Goal: Check status: Check status

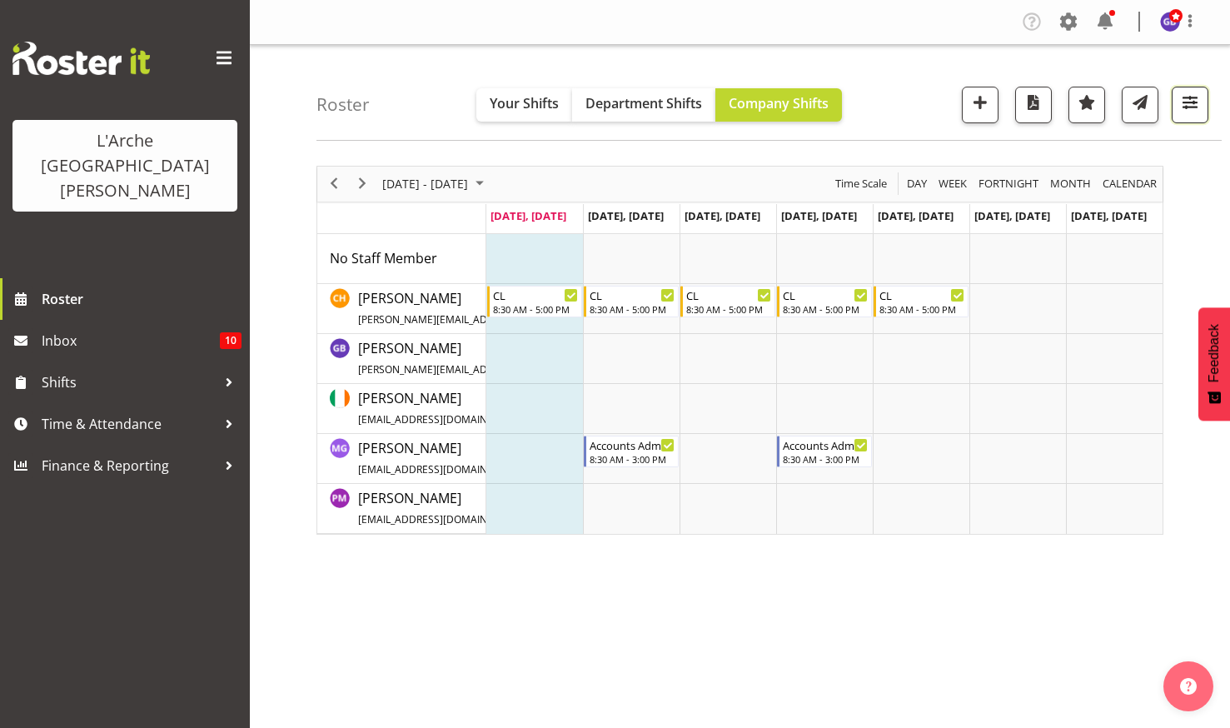
drag, startPoint x: 1195, startPoint y: 88, endPoint x: 1188, endPoint y: 97, distance: 10.7
click at [1194, 88] on button "button" at bounding box center [1189, 105] width 37 height 37
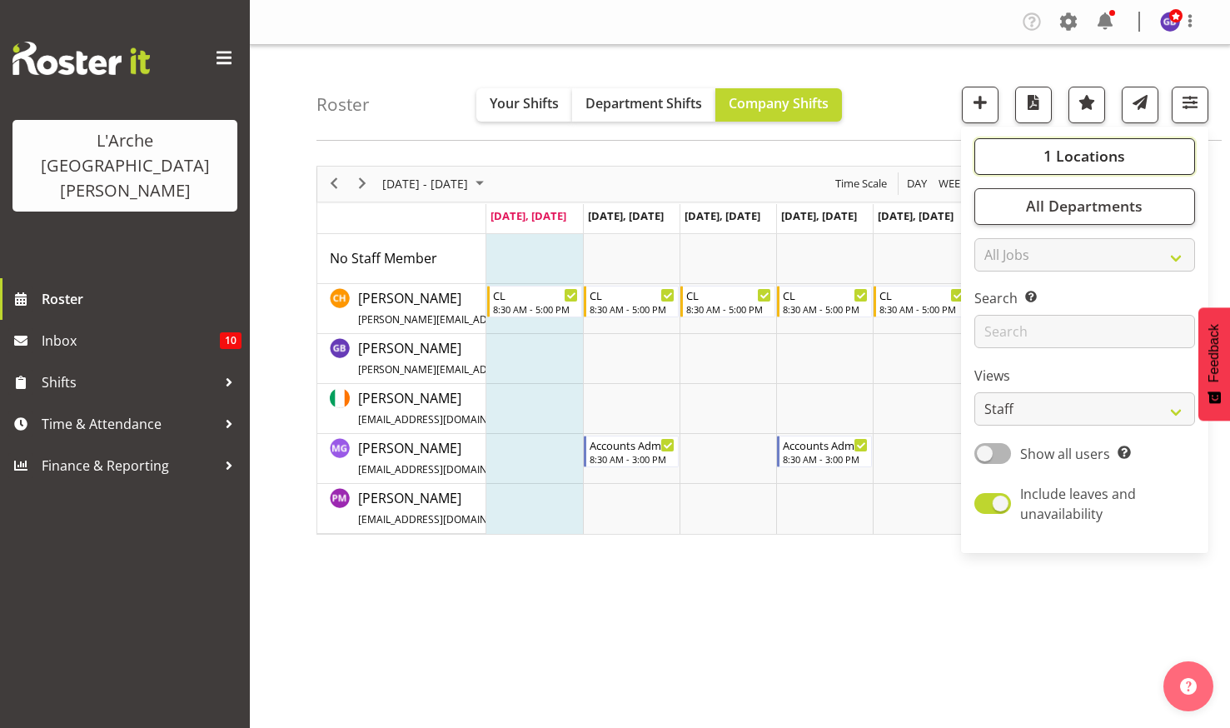
click at [1069, 154] on span "1 Locations" at bounding box center [1084, 156] width 82 height 20
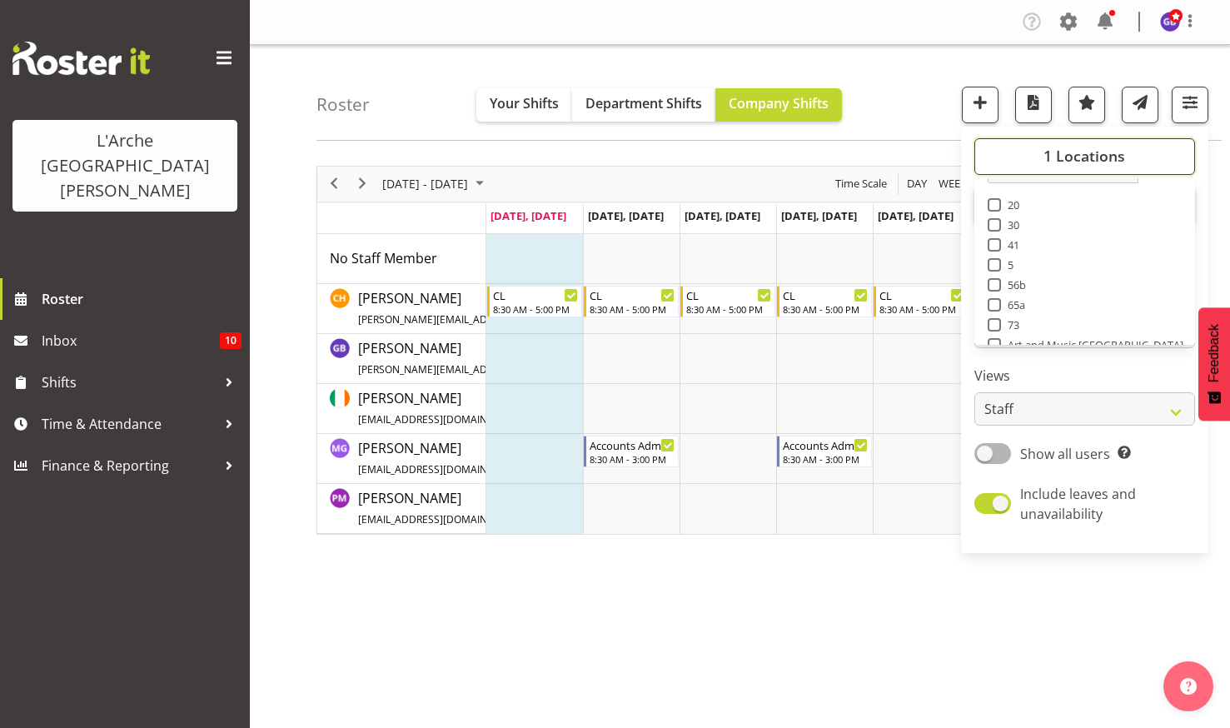
scroll to position [67, 0]
click at [996, 288] on span at bounding box center [993, 291] width 13 height 13
click at [996, 288] on input "73" at bounding box center [992, 291] width 11 height 11
checkbox input "true"
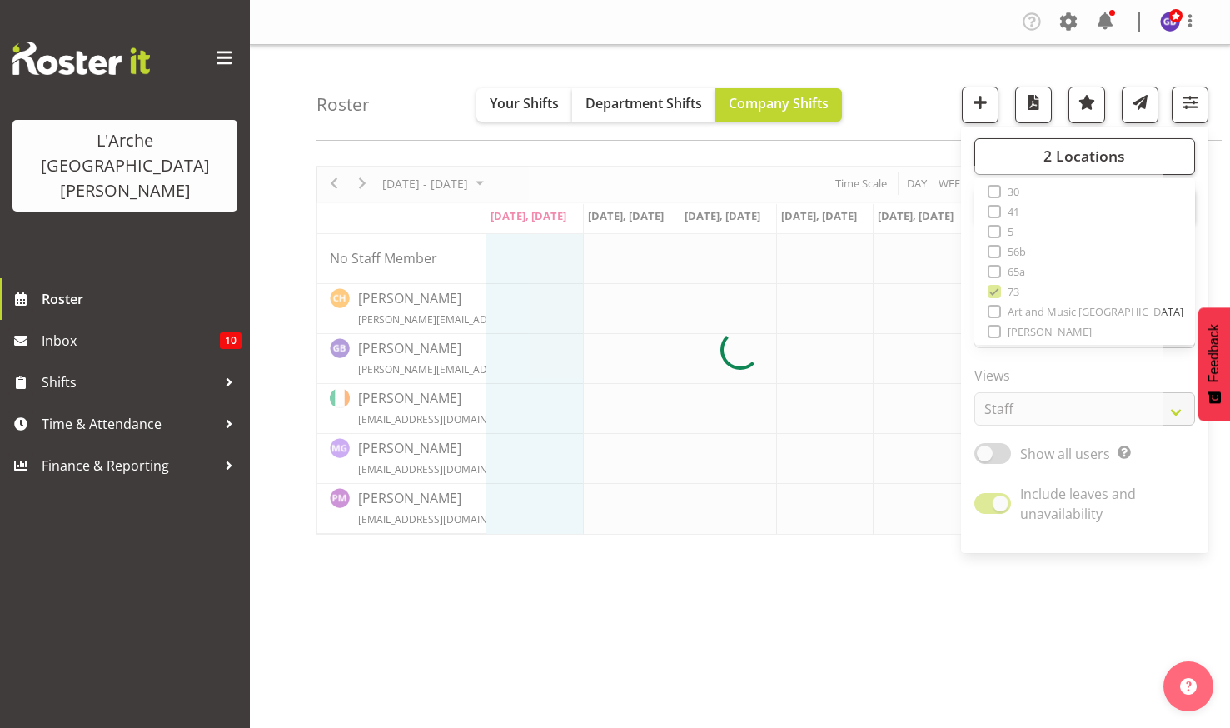
click at [907, 73] on div "Roster Your Shifts Department Shifts Company Shifts 2 Locations Clear 20 30 41 …" at bounding box center [768, 93] width 905 height 96
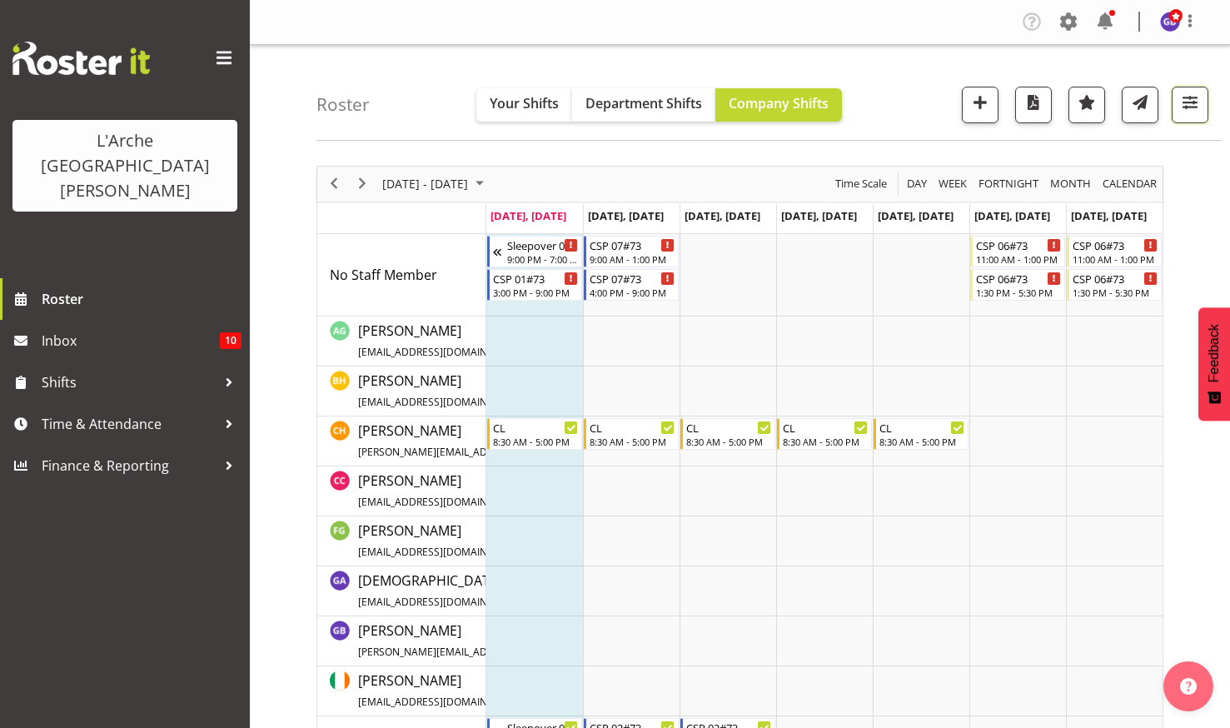
drag, startPoint x: 1187, startPoint y: 97, endPoint x: 1112, endPoint y: 191, distance: 120.2
click at [1187, 97] on span "button" at bounding box center [1190, 103] width 22 height 22
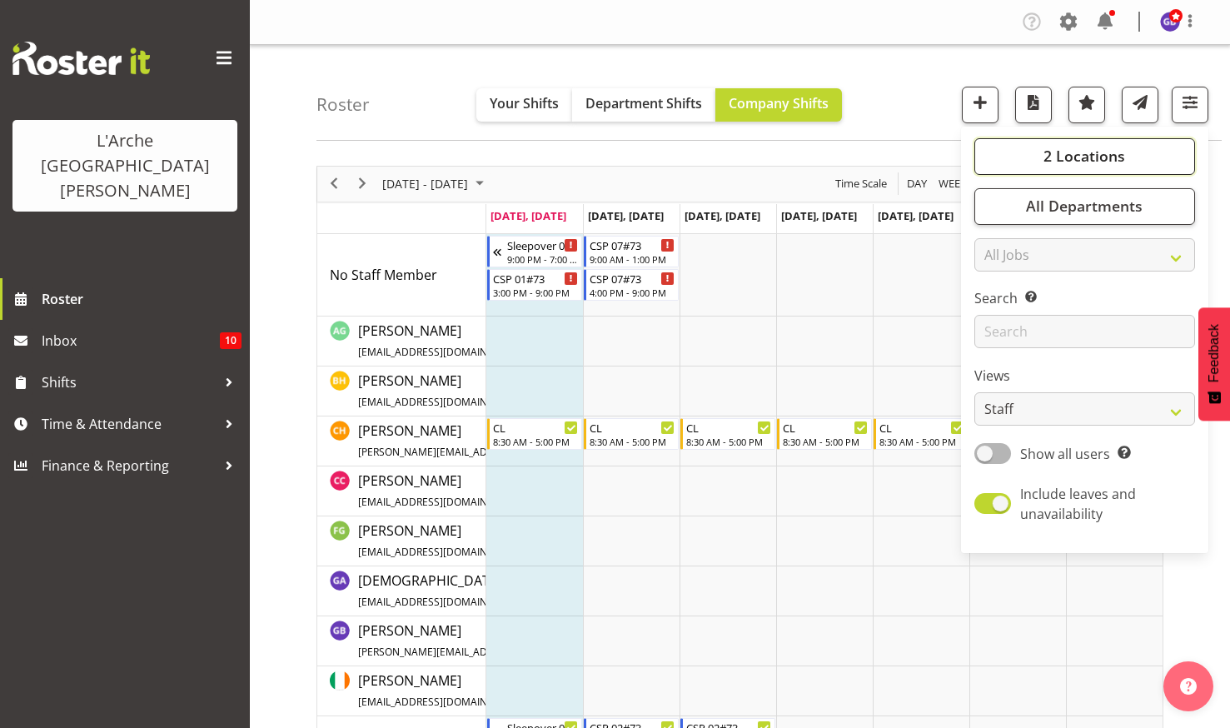
click at [1036, 149] on button "2 Locations" at bounding box center [1084, 156] width 221 height 37
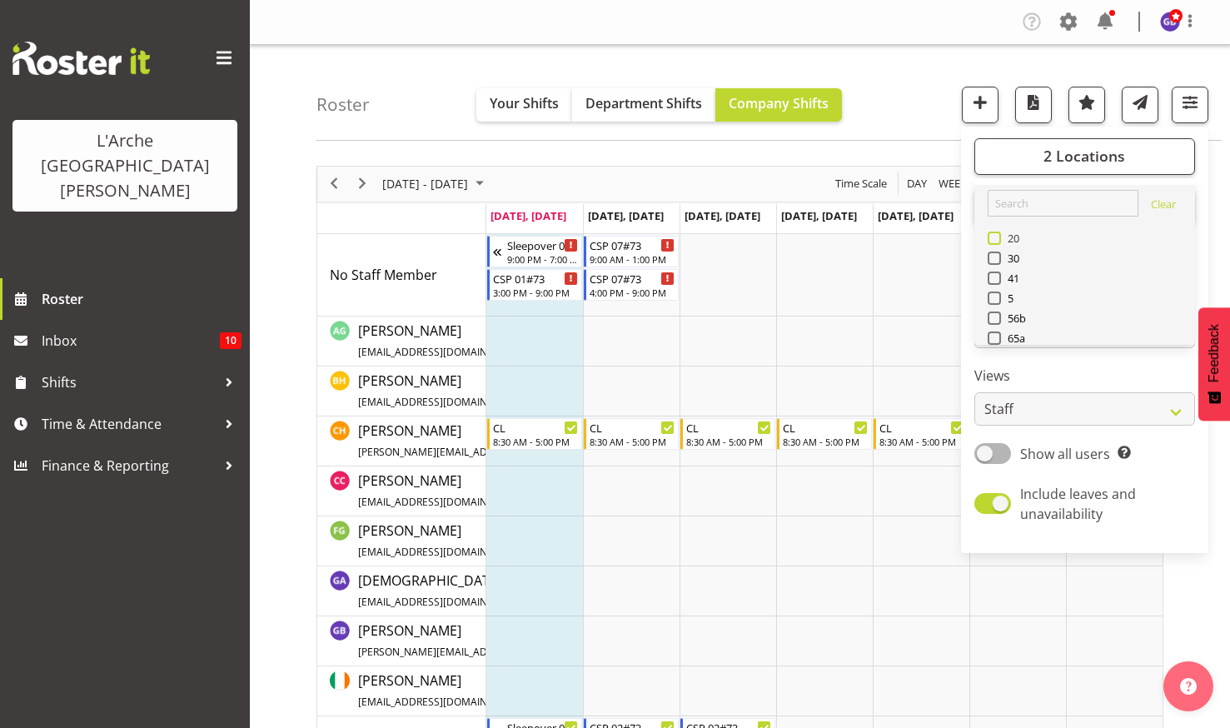
click at [994, 235] on span at bounding box center [993, 237] width 13 height 13
click at [994, 235] on input "20" at bounding box center [992, 237] width 11 height 11
checkbox input "true"
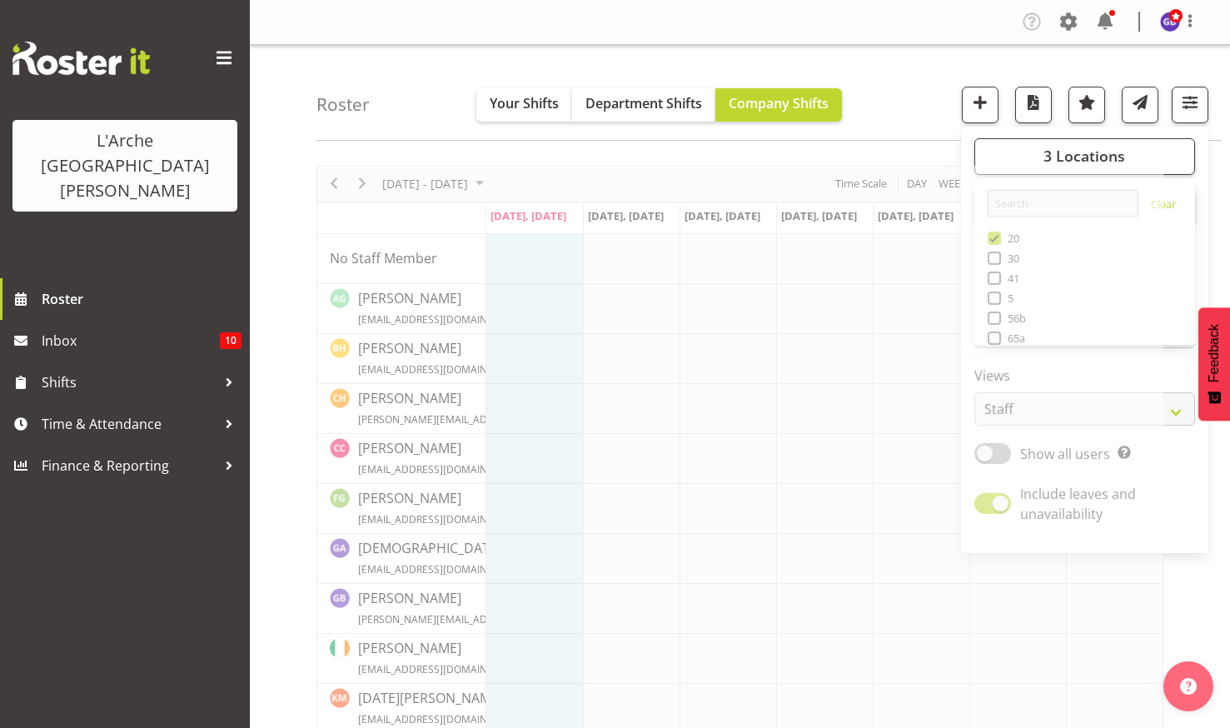
click at [906, 79] on div "Roster Your Shifts Department Shifts Company Shifts 3 Locations Clear 20 30 41 …" at bounding box center [768, 93] width 905 height 96
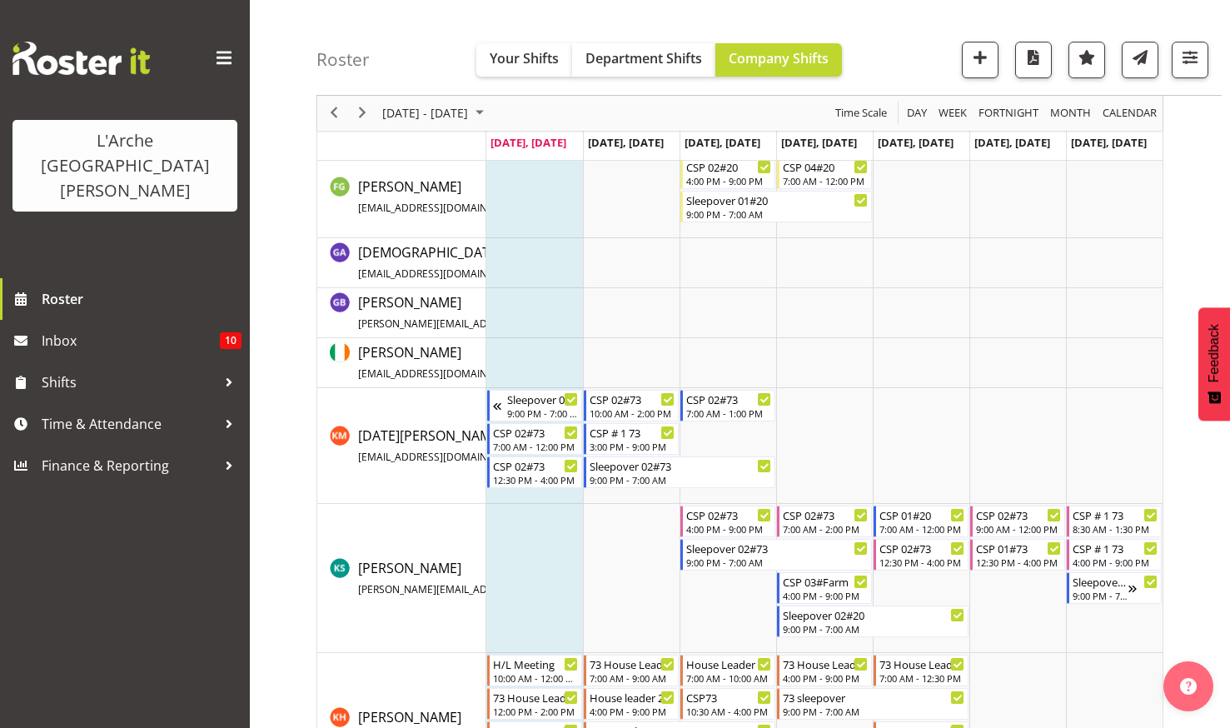
scroll to position [344, 0]
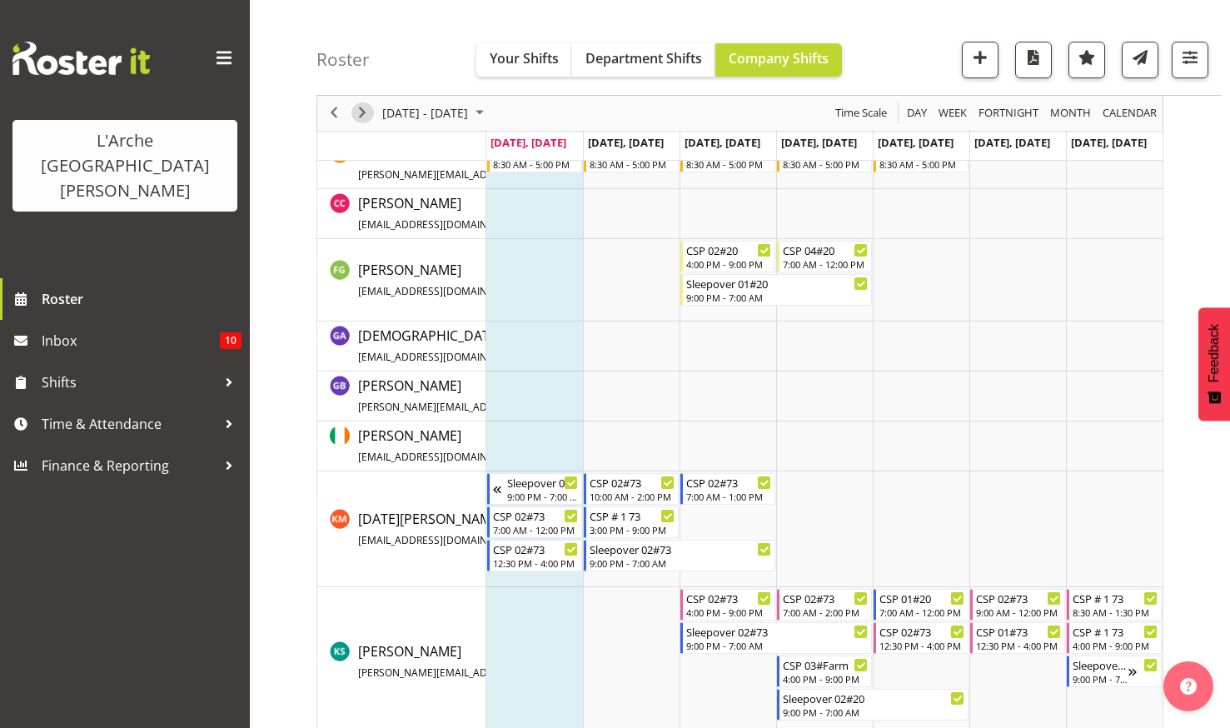
click at [362, 112] on span "Next" at bounding box center [362, 113] width 20 height 21
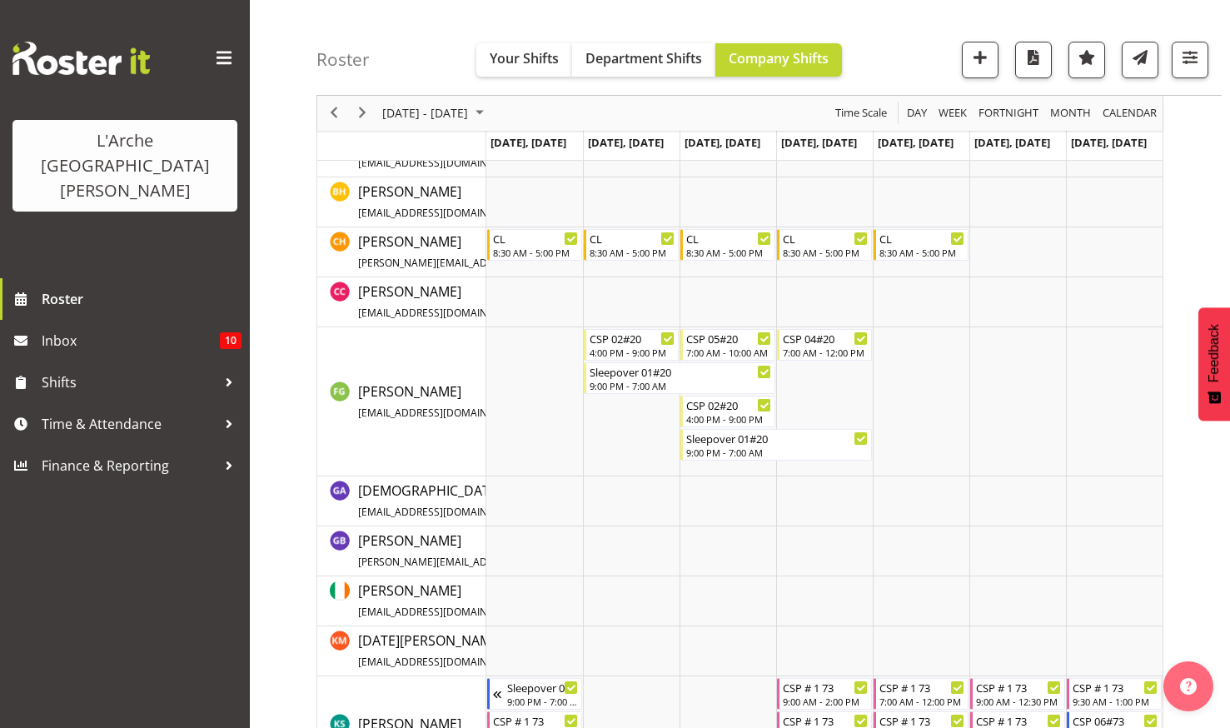
scroll to position [79, 0]
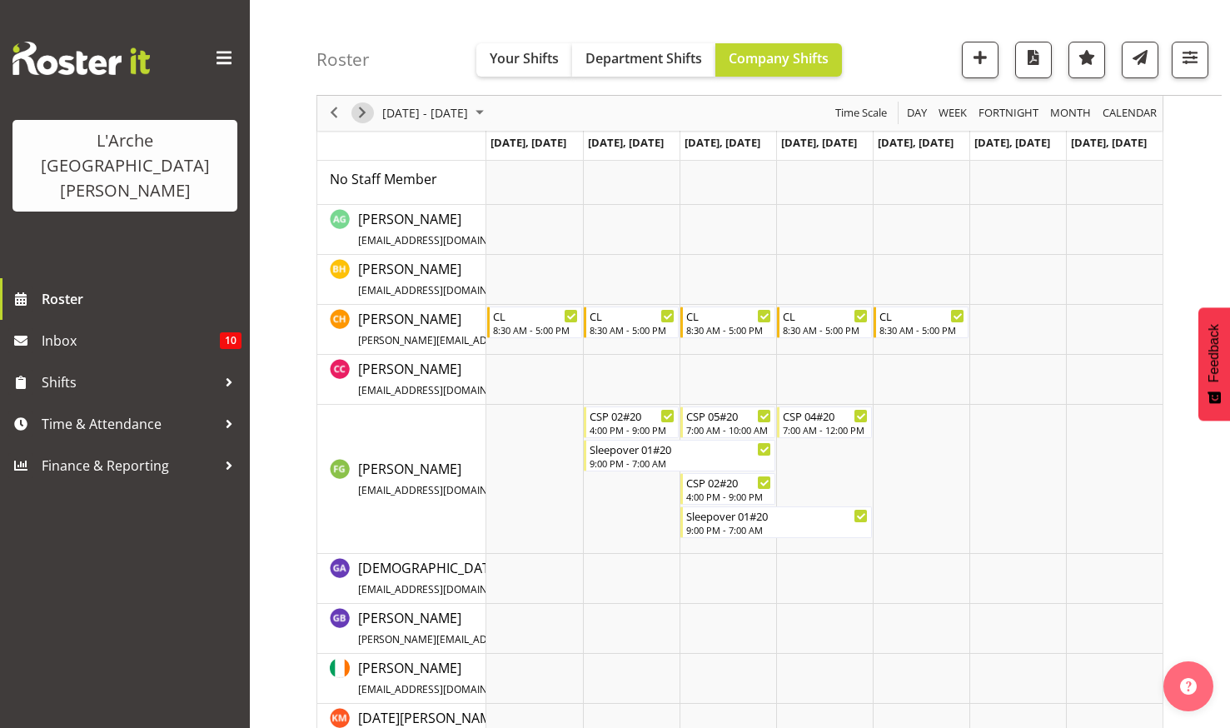
click at [362, 109] on span "Next" at bounding box center [362, 113] width 20 height 21
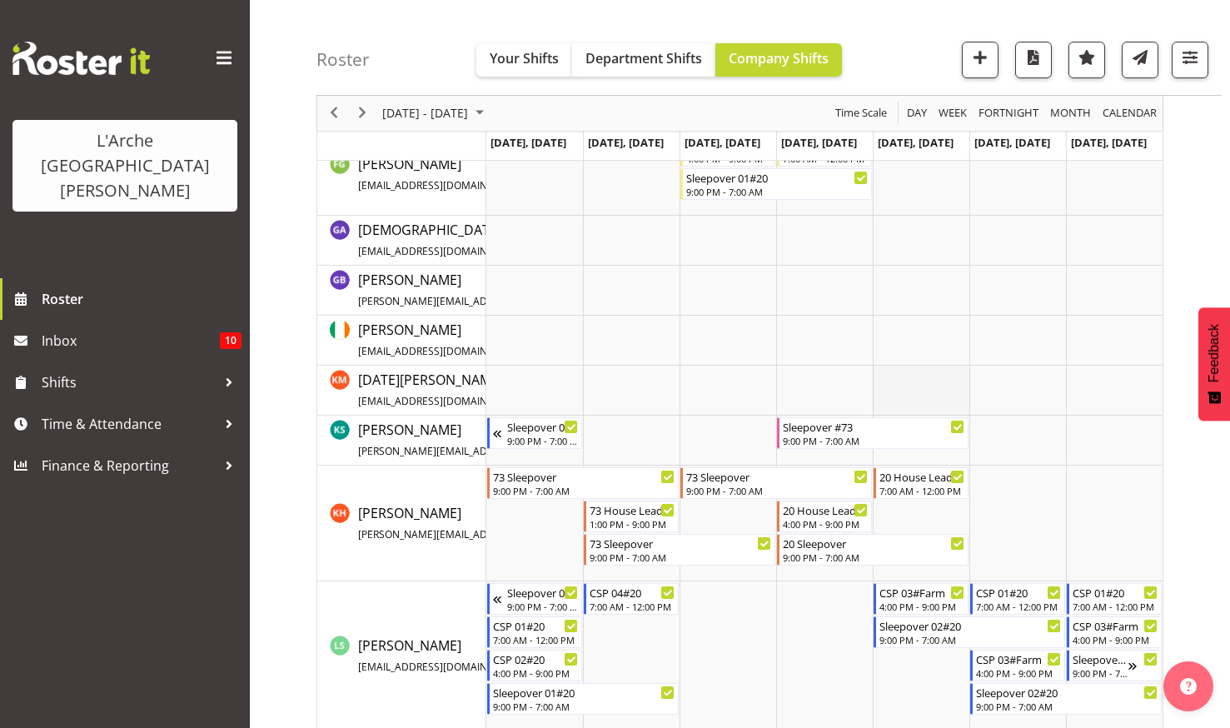
scroll to position [250, 0]
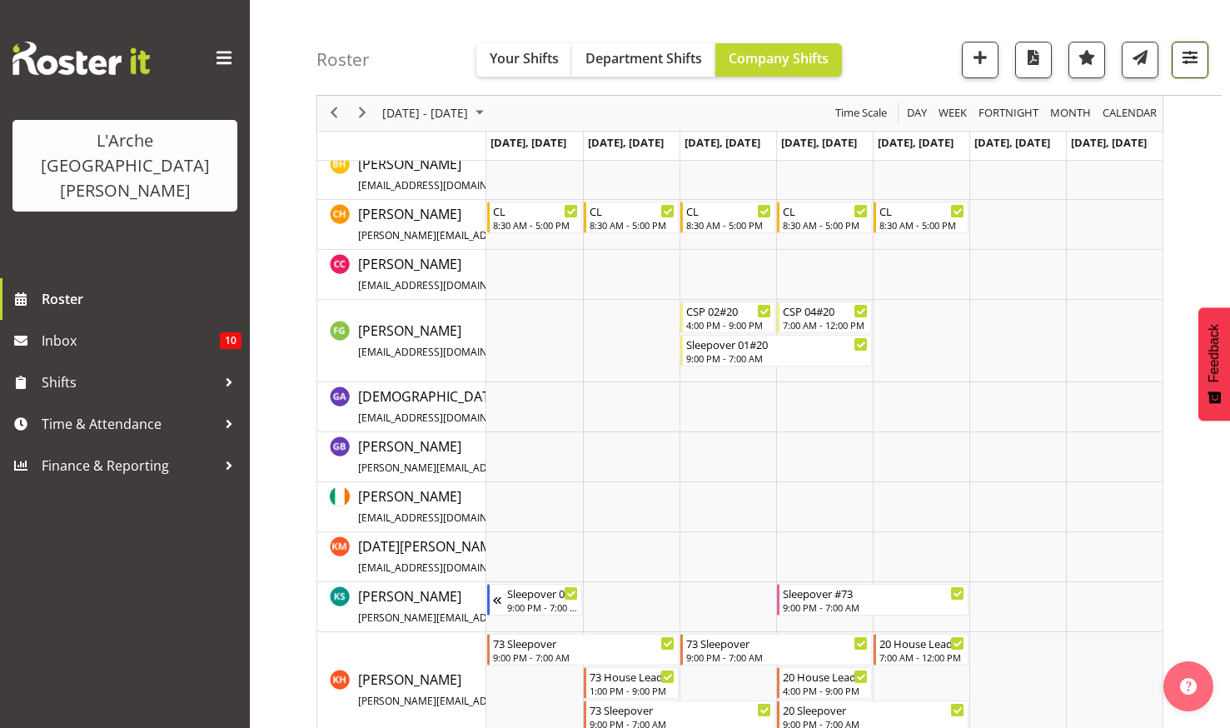
click at [1186, 50] on span "button" at bounding box center [1190, 58] width 22 height 22
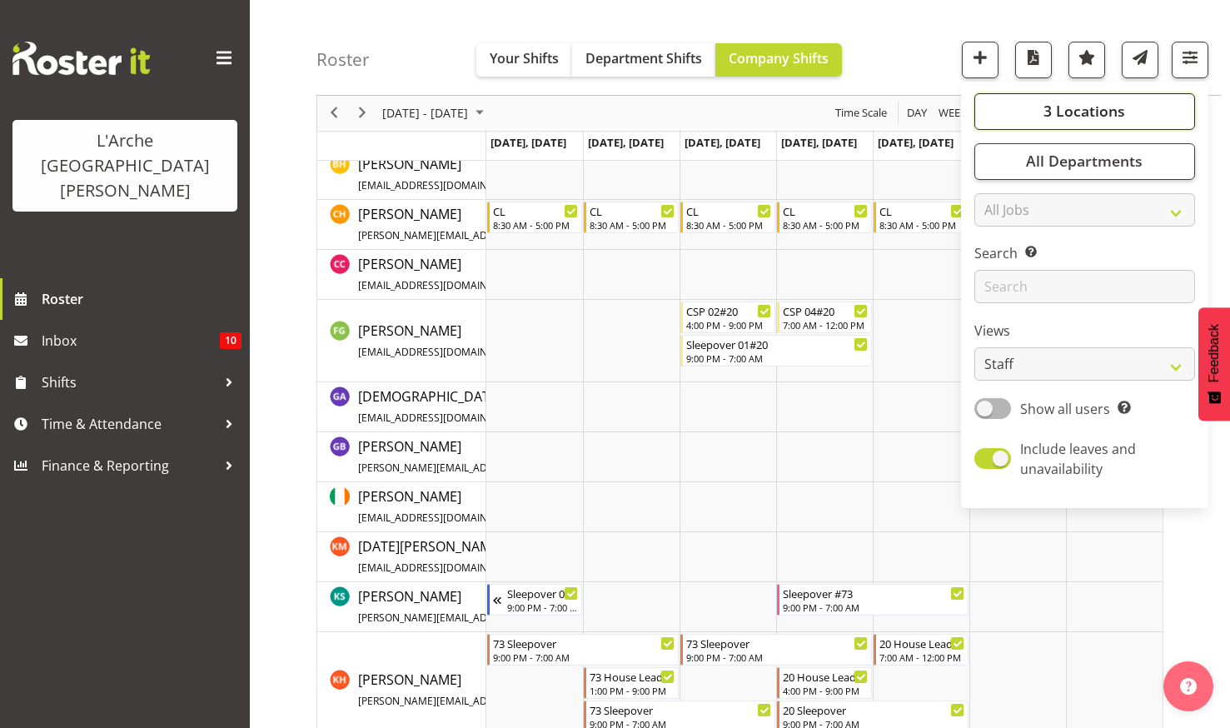
click at [1040, 108] on button "3 Locations" at bounding box center [1084, 111] width 221 height 37
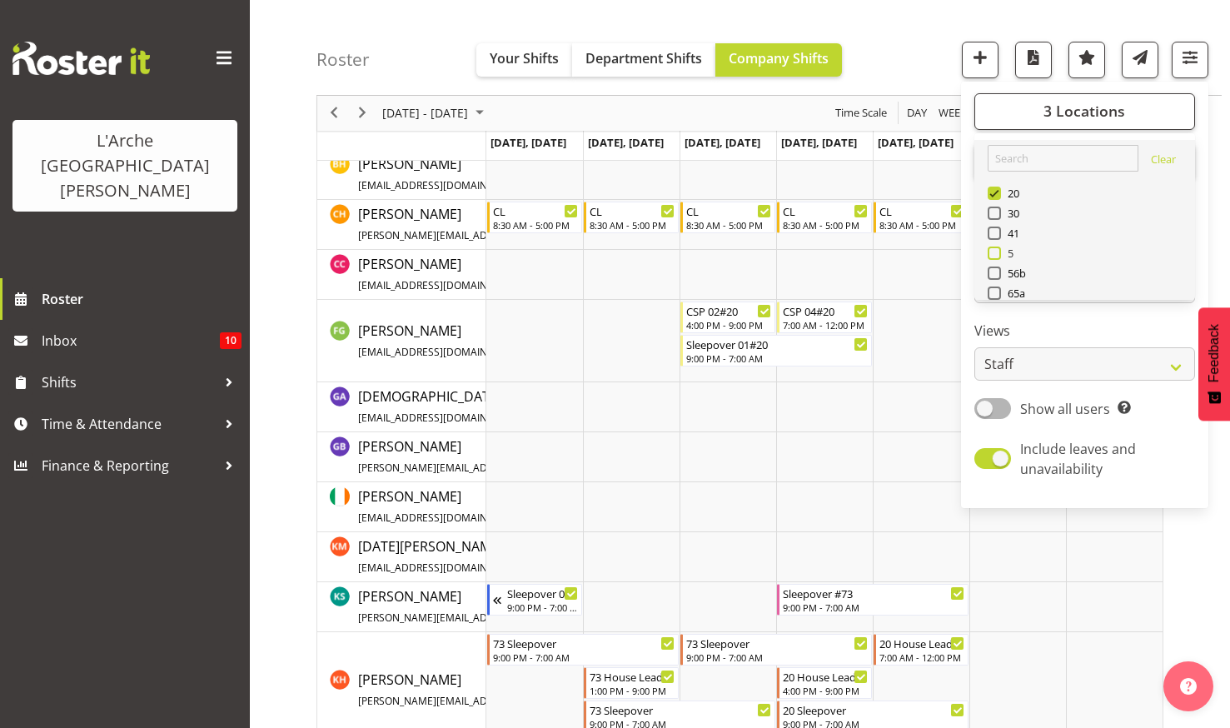
click at [995, 252] on span at bounding box center [993, 252] width 13 height 13
click at [995, 252] on input "5" at bounding box center [992, 253] width 11 height 11
checkbox input "true"
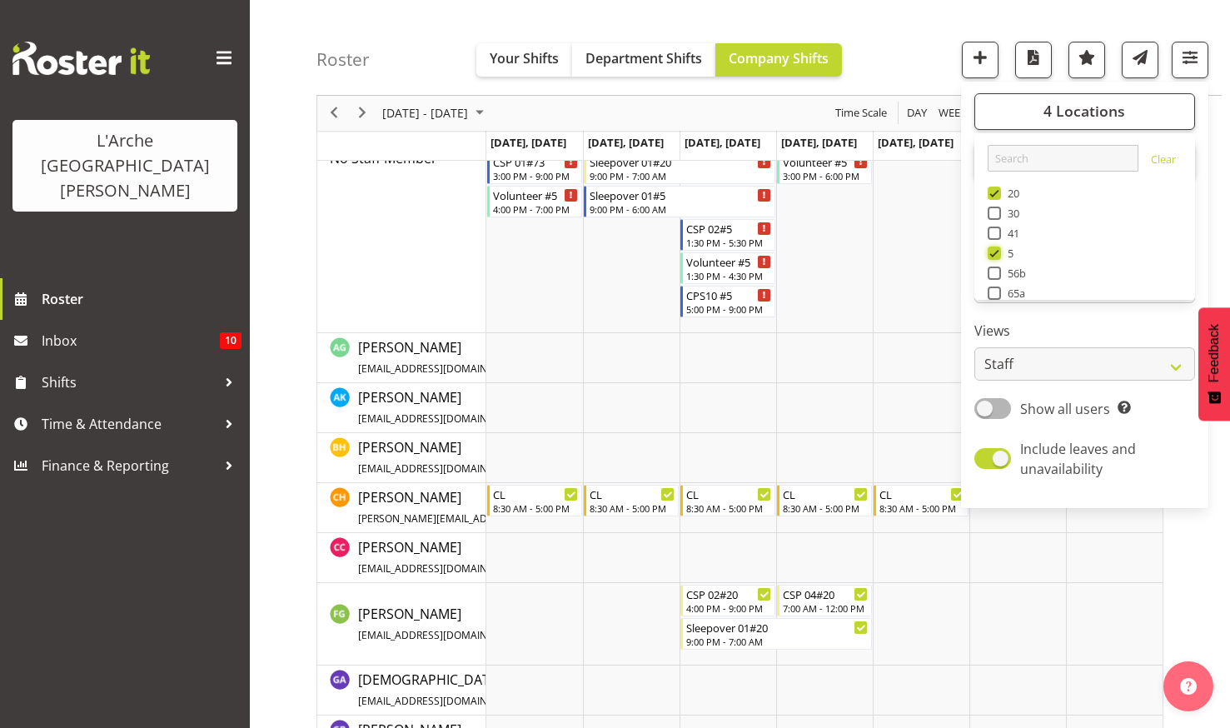
scroll to position [83, 0]
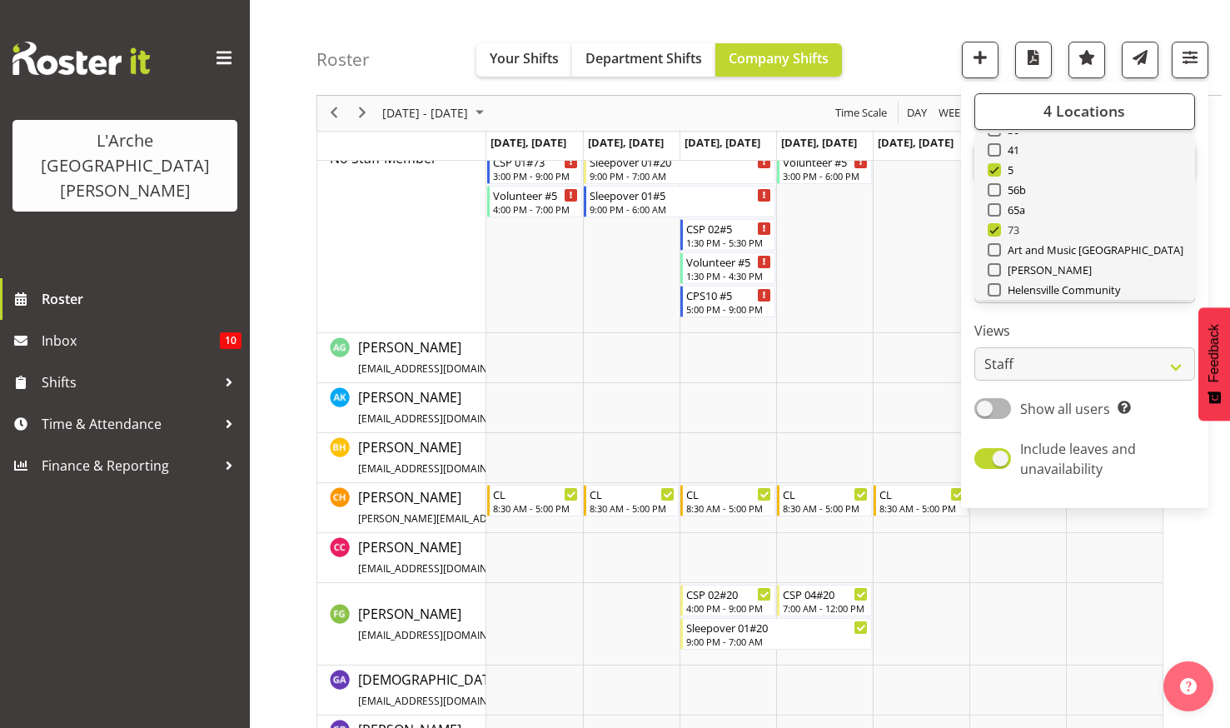
click at [995, 229] on span at bounding box center [993, 229] width 13 height 13
click at [995, 229] on input "73" at bounding box center [992, 230] width 11 height 11
checkbox input "false"
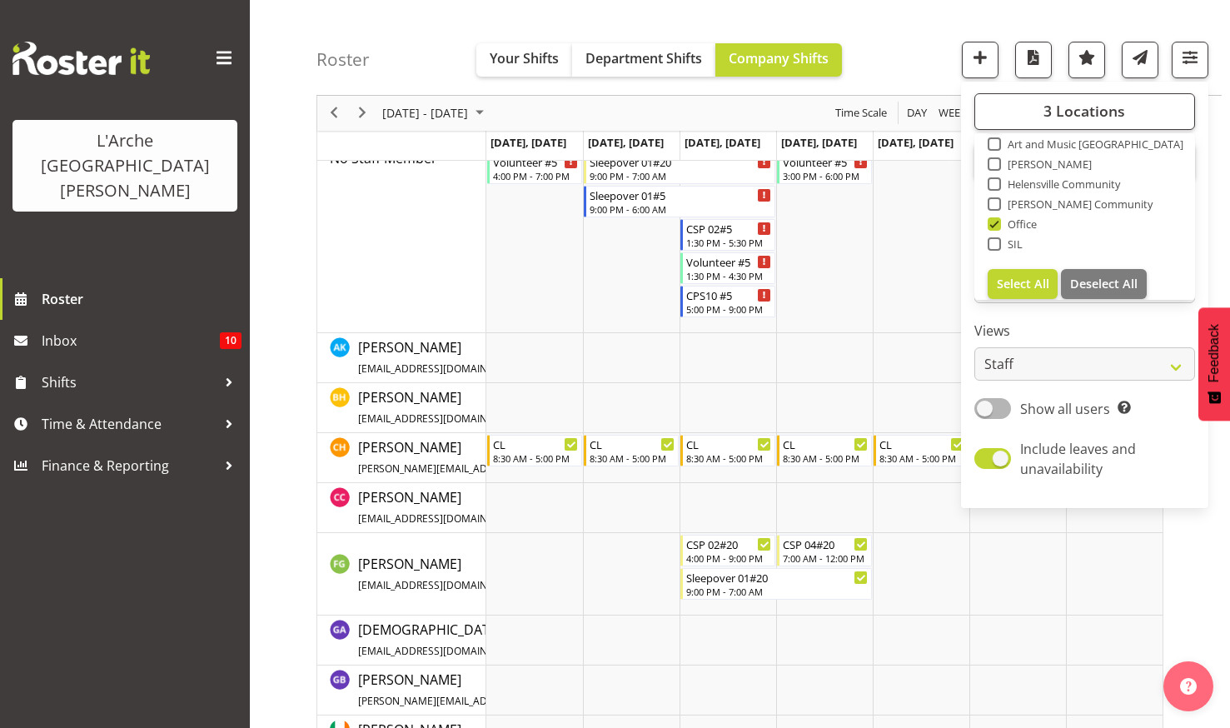
scroll to position [200, 0]
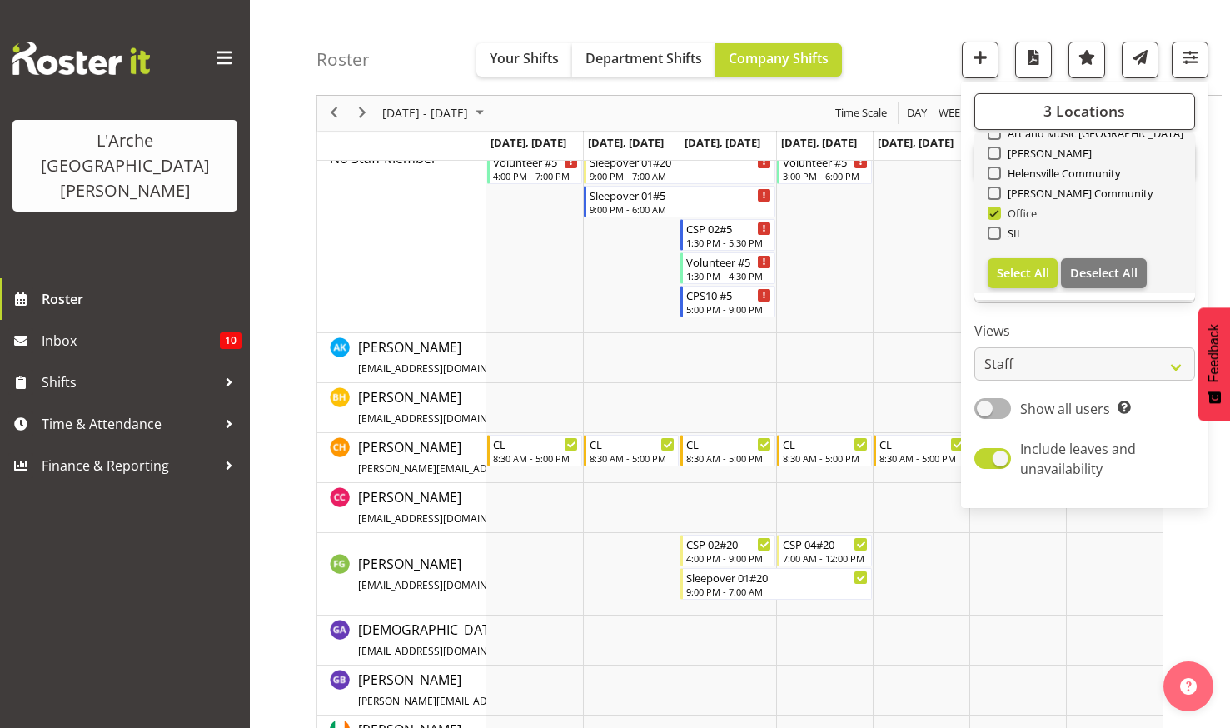
click at [996, 210] on span at bounding box center [993, 212] width 13 height 13
click at [996, 210] on input "Office" at bounding box center [992, 213] width 11 height 11
checkbox input "false"
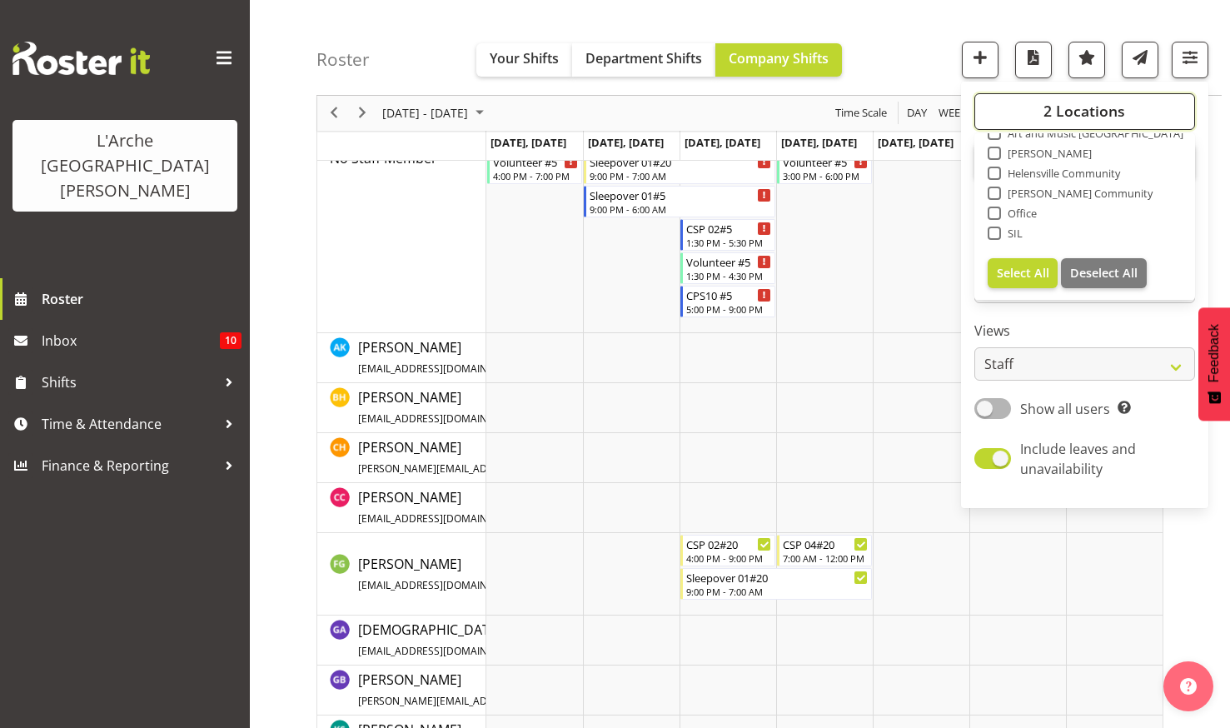
click at [1075, 106] on span "2 Locations" at bounding box center [1084, 112] width 82 height 20
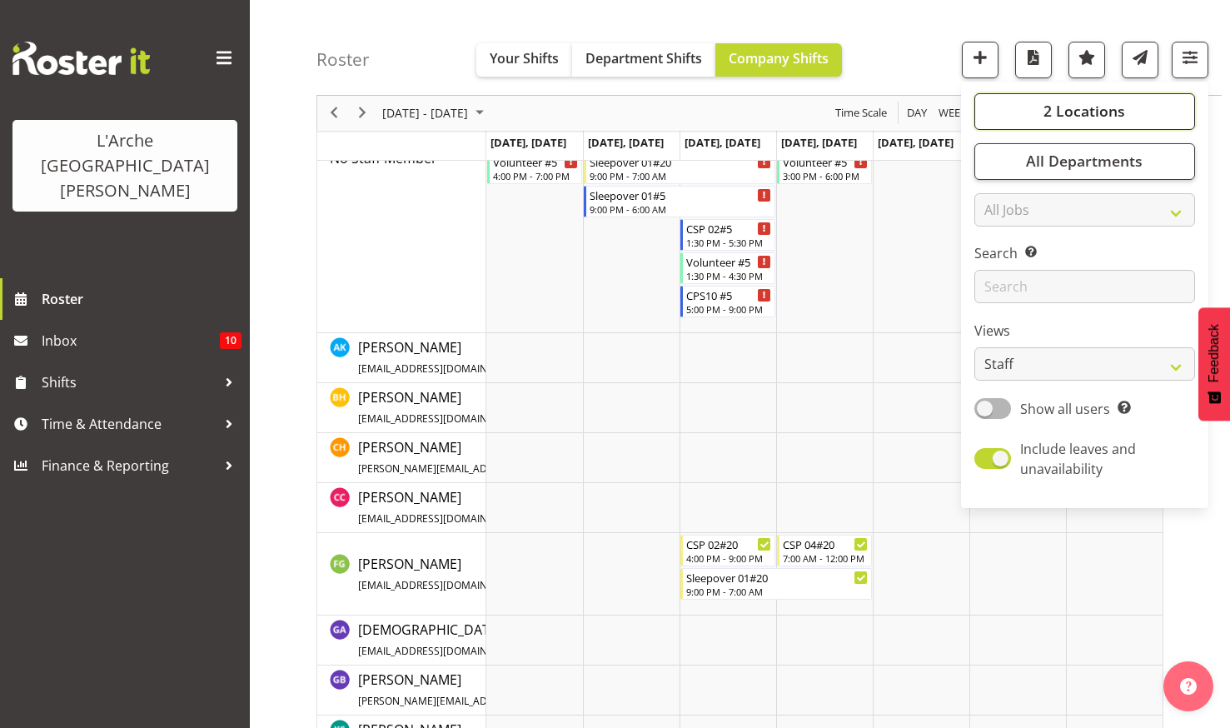
click at [1033, 108] on button "2 Locations" at bounding box center [1084, 111] width 221 height 37
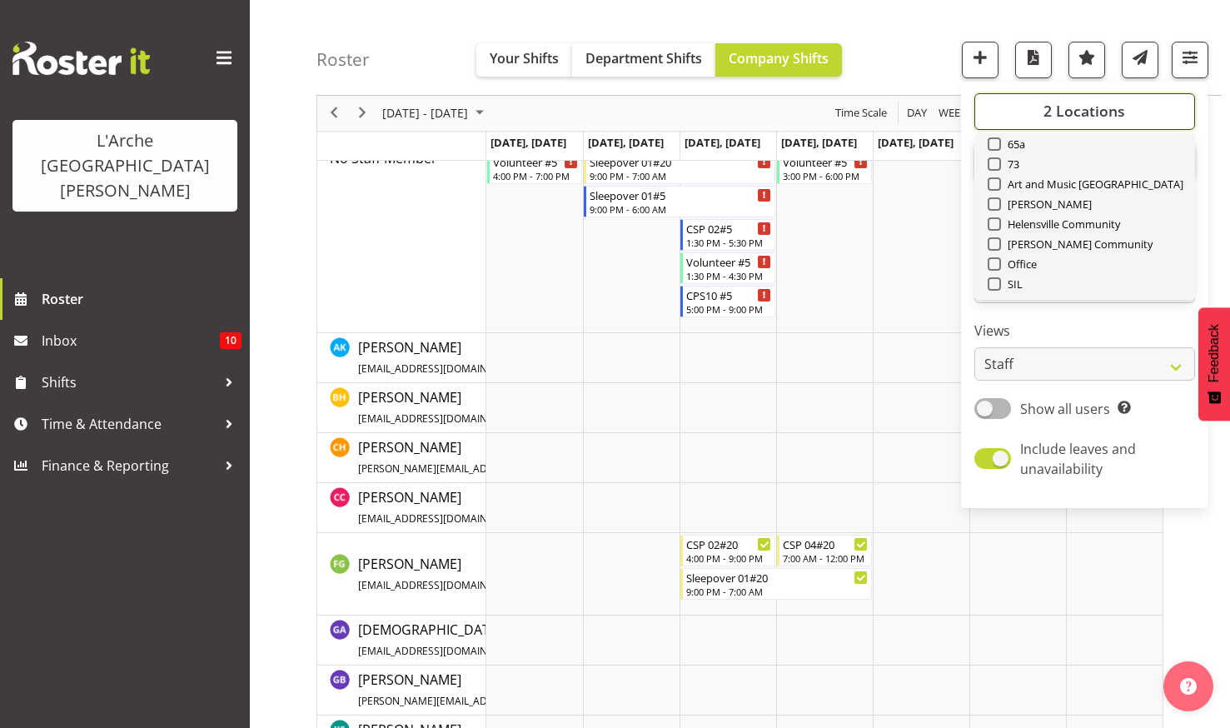
scroll to position [33, 0]
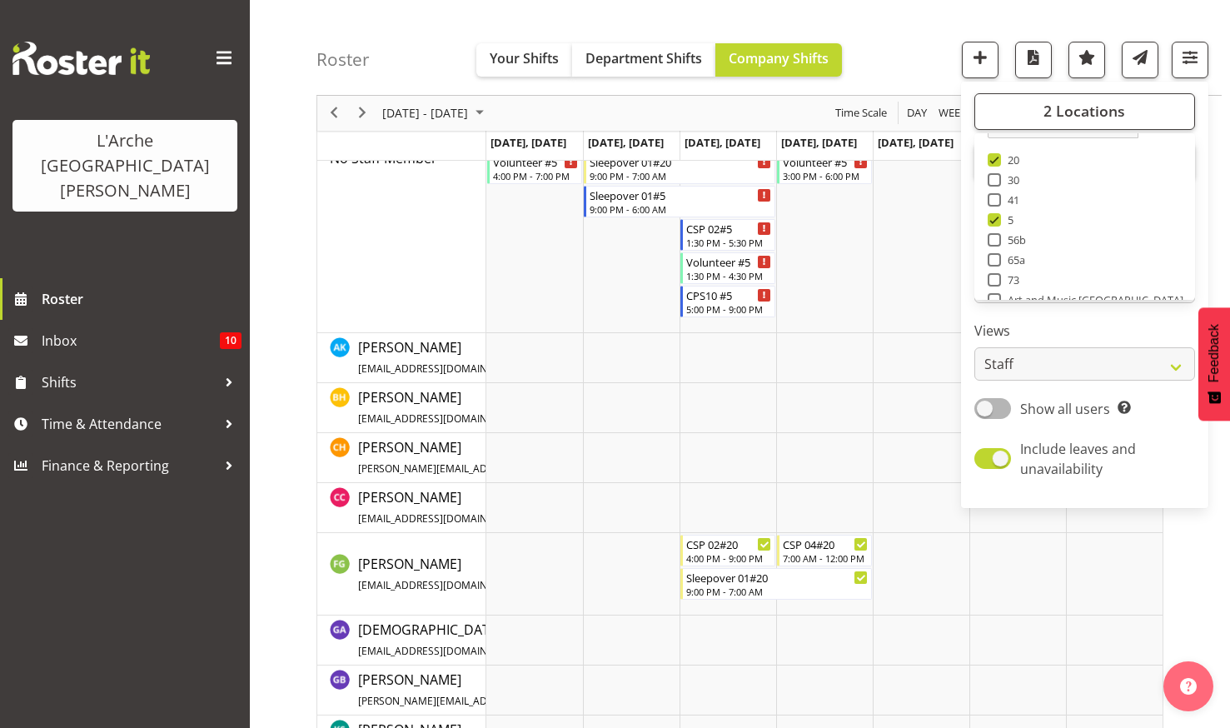
click at [997, 157] on span at bounding box center [993, 159] width 13 height 13
click at [997, 157] on input "20" at bounding box center [992, 160] width 11 height 11
checkbox input "false"
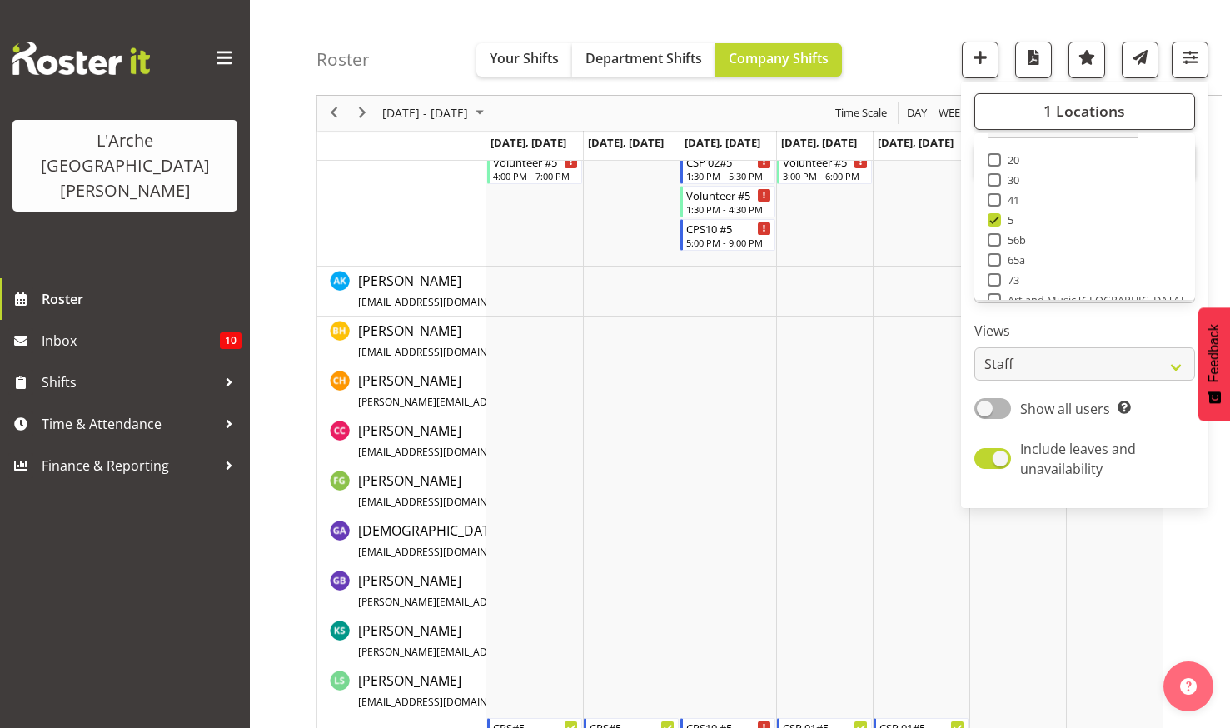
click at [864, 20] on div "Roster Your Shifts Department Shifts Company Shifts 1 Locations Clear 20 30 41 …" at bounding box center [768, 48] width 905 height 96
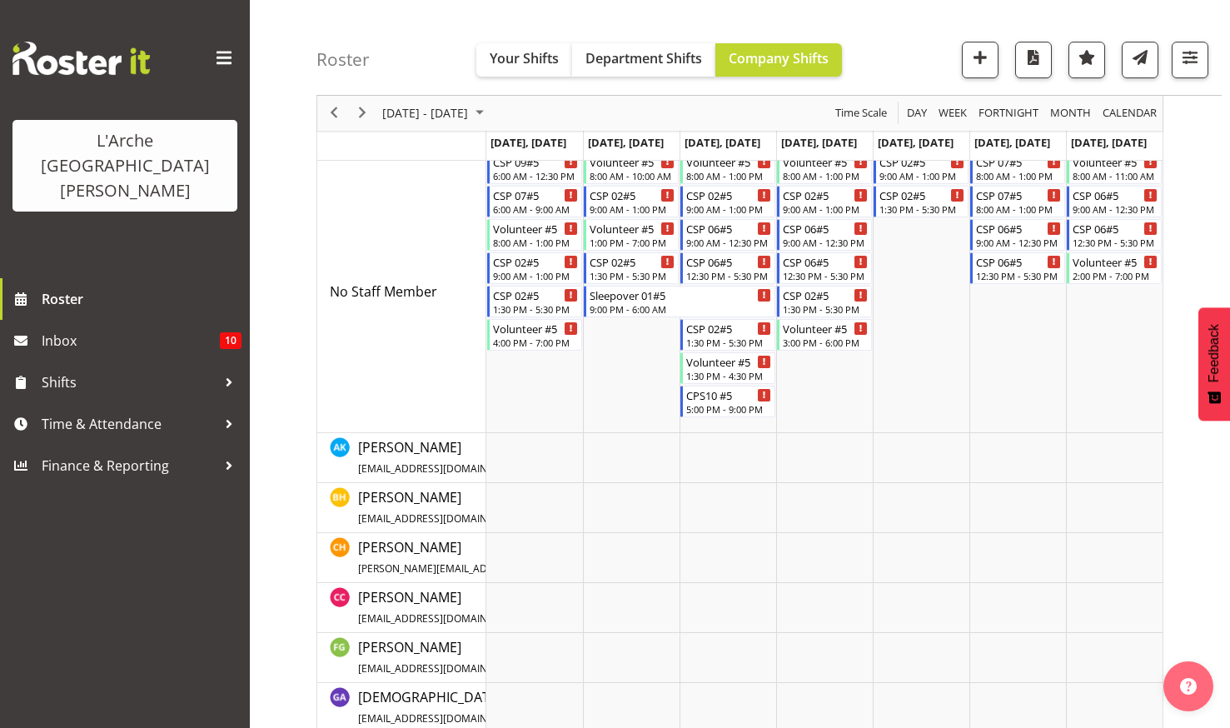
scroll to position [83, 0]
drag, startPoint x: 333, startPoint y: 107, endPoint x: 428, endPoint y: 158, distance: 108.0
click at [334, 108] on span "Previous" at bounding box center [334, 113] width 20 height 21
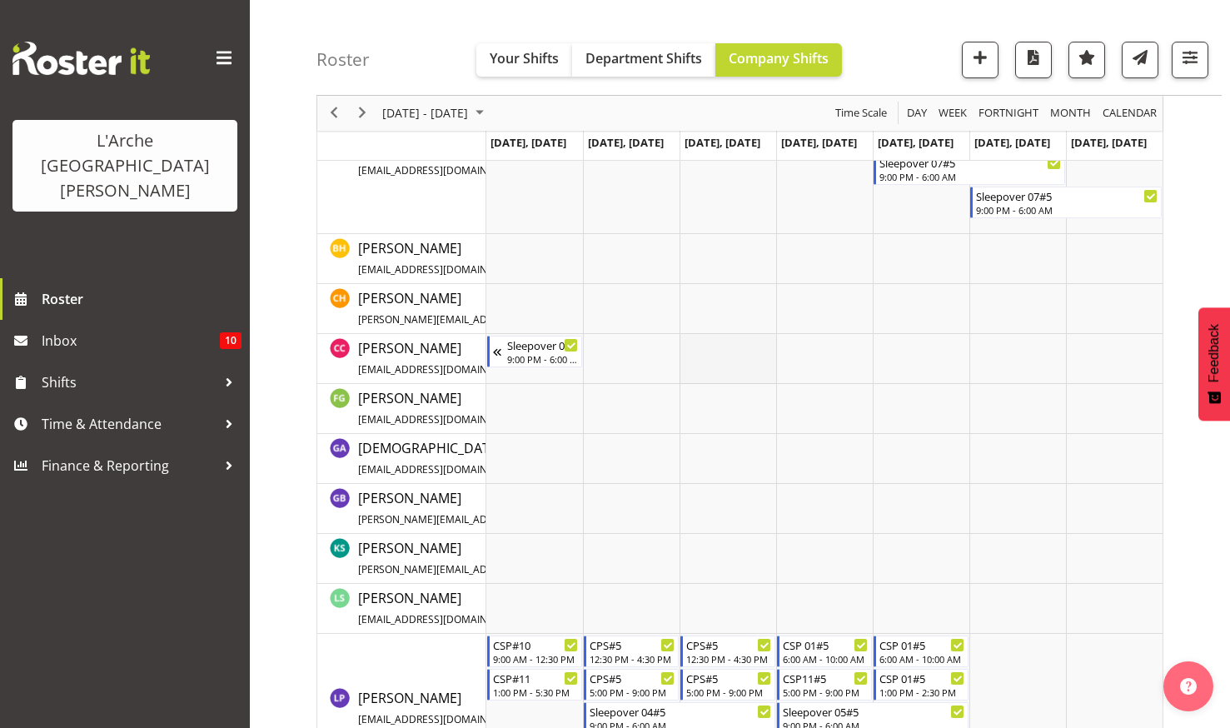
scroll to position [598, 0]
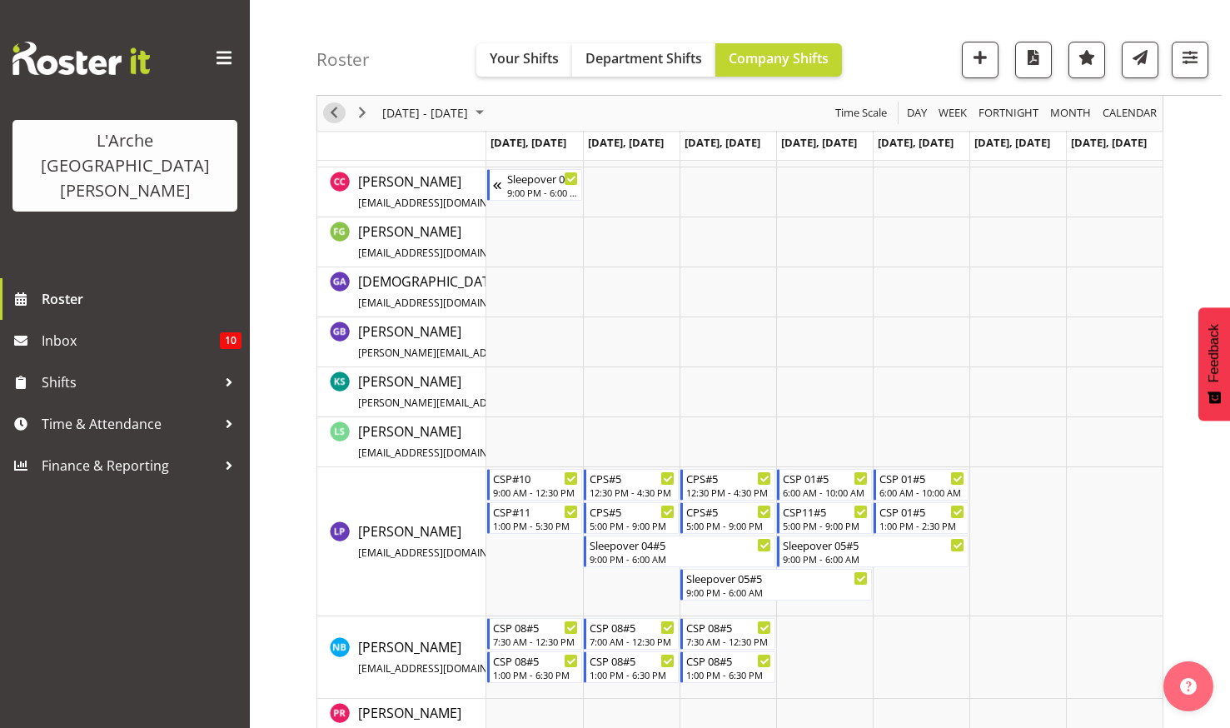
click at [337, 108] on span "Previous" at bounding box center [334, 113] width 20 height 21
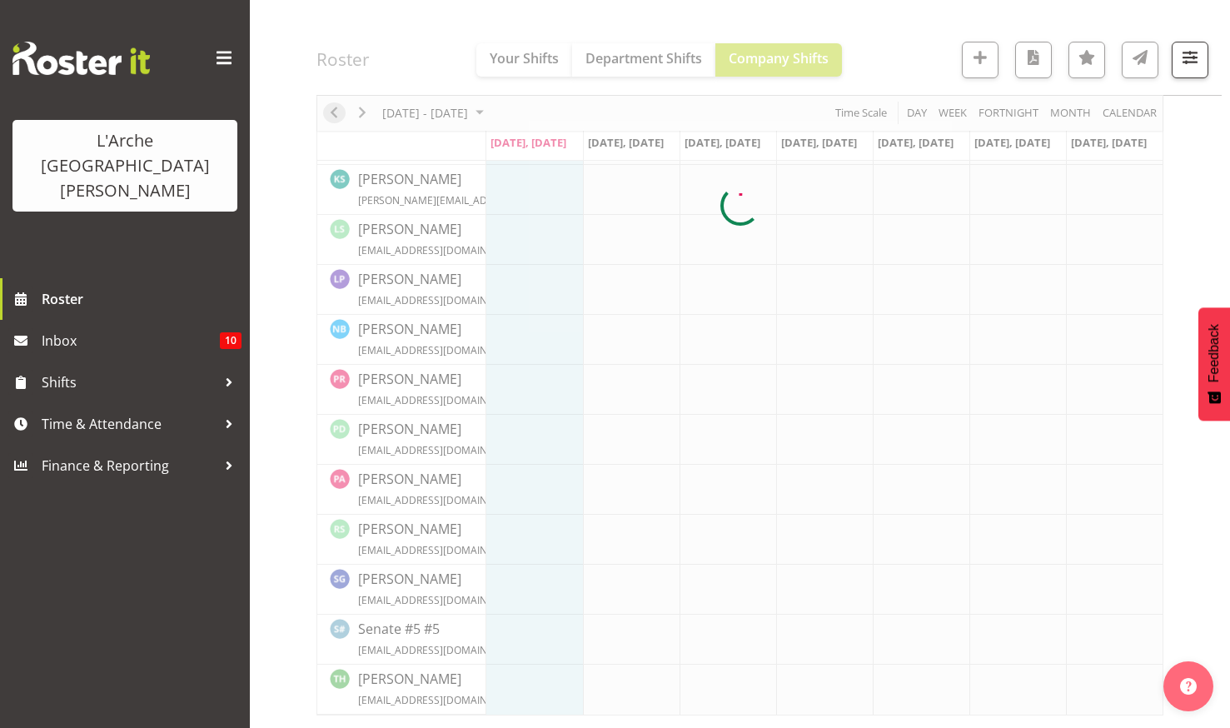
scroll to position [468, 0]
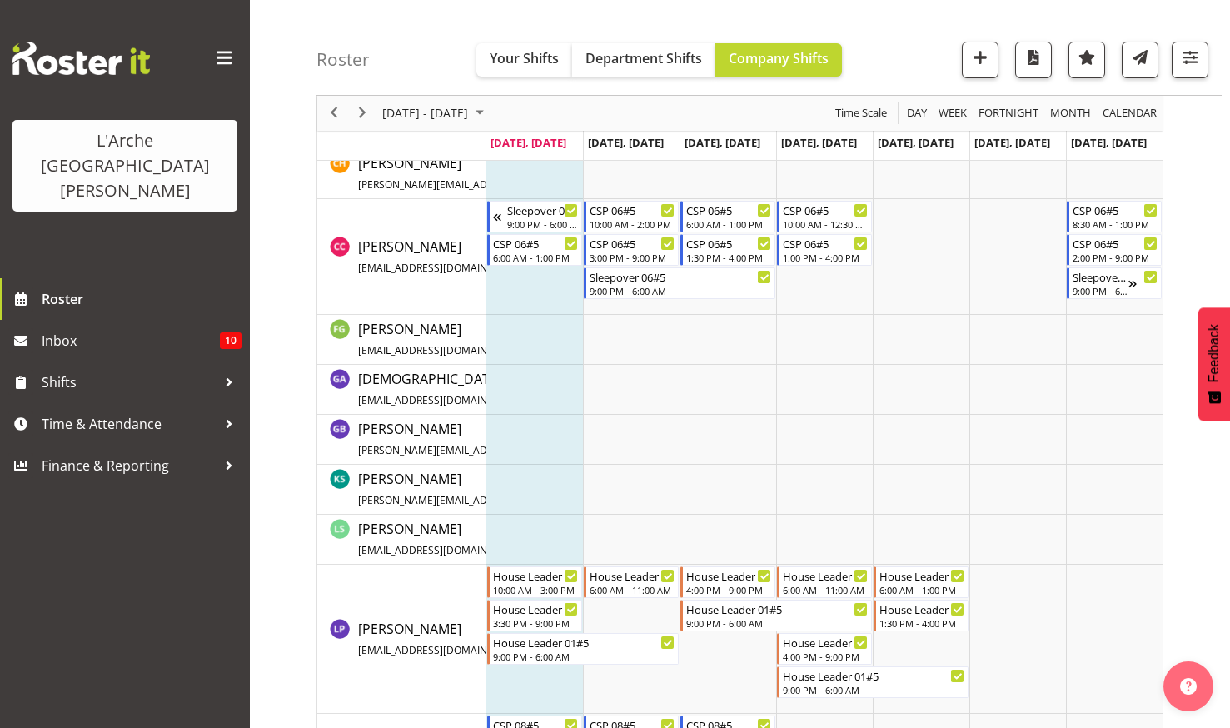
scroll to position [583, 0]
